Goal: Task Accomplishment & Management: Manage account settings

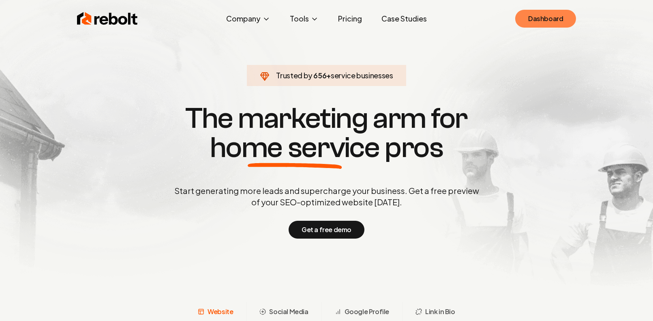
click at [546, 16] on link "Dashboard" at bounding box center [545, 19] width 61 height 18
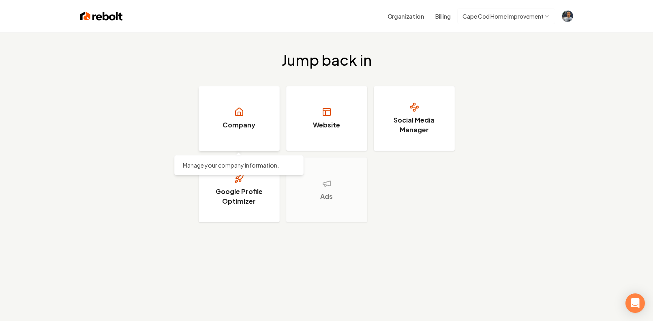
click at [260, 113] on link "Company" at bounding box center [239, 118] width 81 height 65
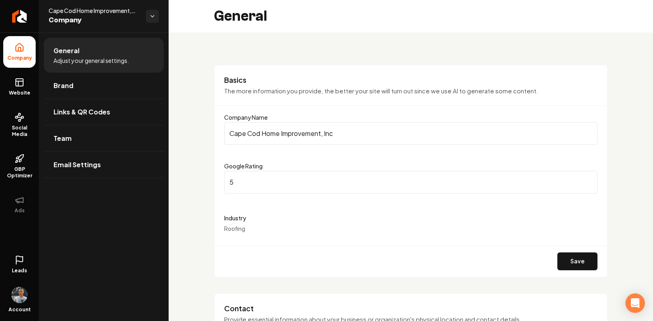
click at [19, 264] on icon at bounding box center [20, 260] width 10 height 10
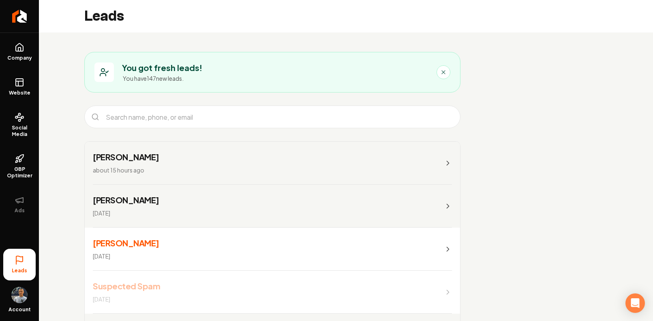
click at [184, 71] on h3 "You got fresh leads!" at bounding box center [162, 67] width 80 height 11
click at [187, 67] on h3 "You got fresh leads!" at bounding box center [162, 67] width 80 height 11
click at [153, 71] on h3 "You got fresh leads!" at bounding box center [162, 67] width 80 height 11
click at [142, 71] on h3 "You got fresh leads!" at bounding box center [162, 67] width 80 height 11
drag, startPoint x: 139, startPoint y: 78, endPoint x: 184, endPoint y: 81, distance: 44.7
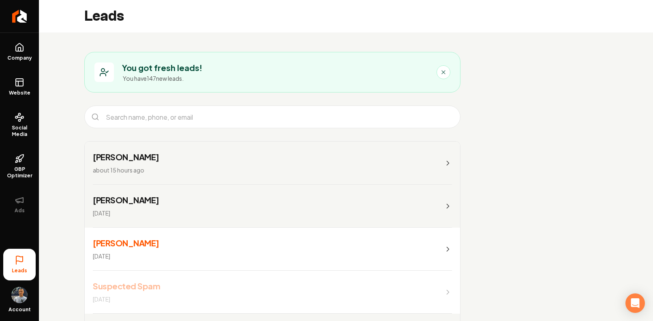
click at [139, 78] on p "You have 147 new leads." at bounding box center [162, 78] width 79 height 8
click at [104, 74] on icon "Main content area" at bounding box center [104, 72] width 10 height 10
click at [154, 118] on input "Main content area" at bounding box center [279, 116] width 356 height 19
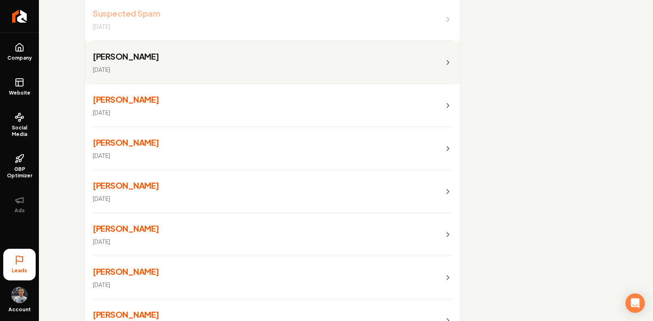
scroll to position [274, 0]
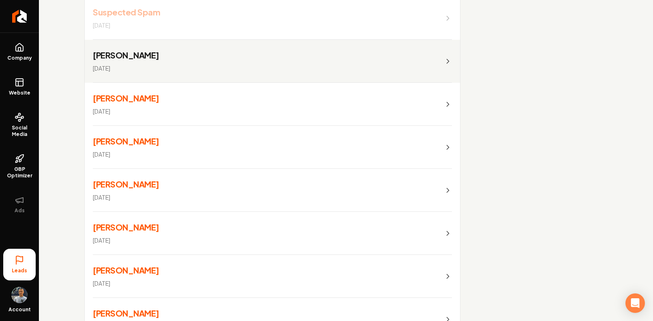
click at [138, 103] on h3 "[PERSON_NAME]" at bounding box center [126, 97] width 66 height 11
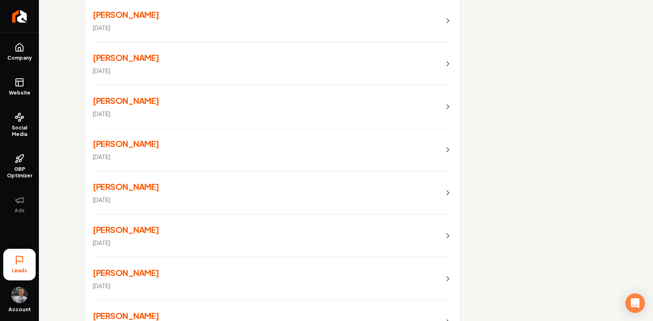
scroll to position [615, 0]
drag, startPoint x: 168, startPoint y: 182, endPoint x: 220, endPoint y: 186, distance: 52.1
click at [168, 182] on link "[PERSON_NAME] [DATE]" at bounding box center [272, 192] width 375 height 43
